Goal: Task Accomplishment & Management: Manage account settings

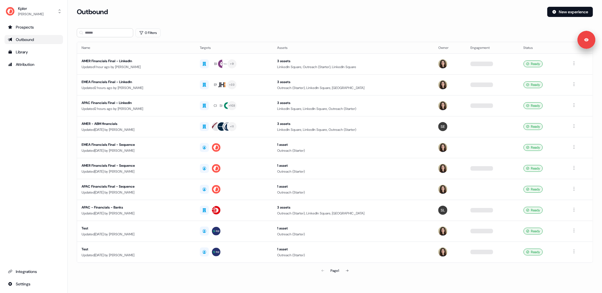
click at [66, 97] on div "Kpler Alexandra Giannelou Prospects Outbound Library Attribution Integrations S…" at bounding box center [34, 146] width 68 height 293
click at [68, 97] on section "Loading... Outbound New experience 0 Filters Name Targets Assets Owner Engageme…" at bounding box center [335, 149] width 534 height 285
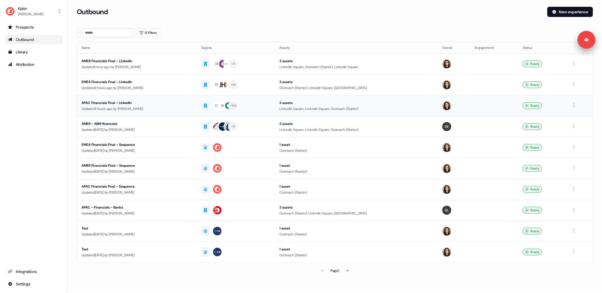
click at [145, 110] on div "Updated 2 hours ago by Alexandra Giannelou" at bounding box center [137, 109] width 110 height 6
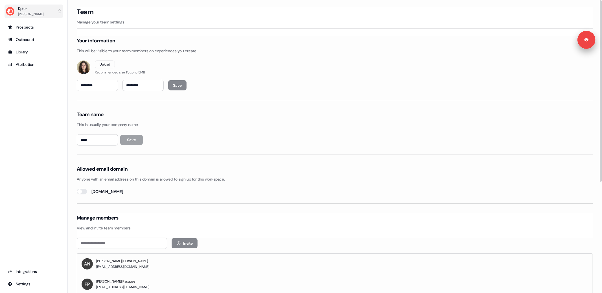
click at [36, 12] on div "Alexandra Giannelou" at bounding box center [30, 14] width 25 height 6
click at [35, 46] on div "Logout" at bounding box center [34, 47] width 54 height 10
